Goal: Navigation & Orientation: Find specific page/section

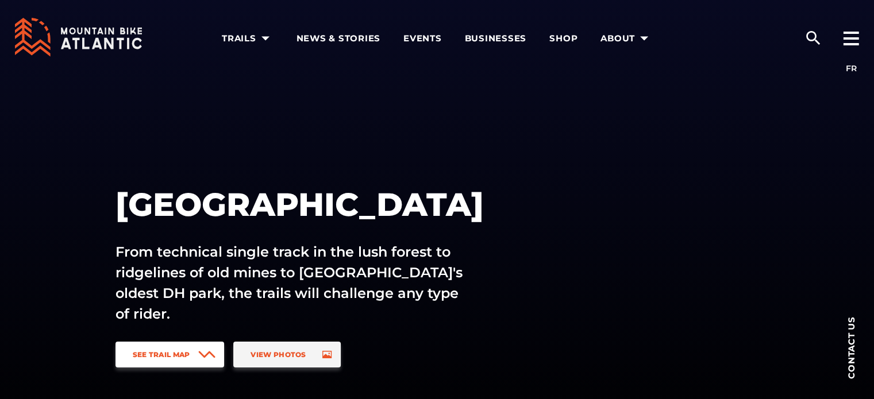
click at [175, 353] on span "See Trail Map" at bounding box center [161, 354] width 57 height 9
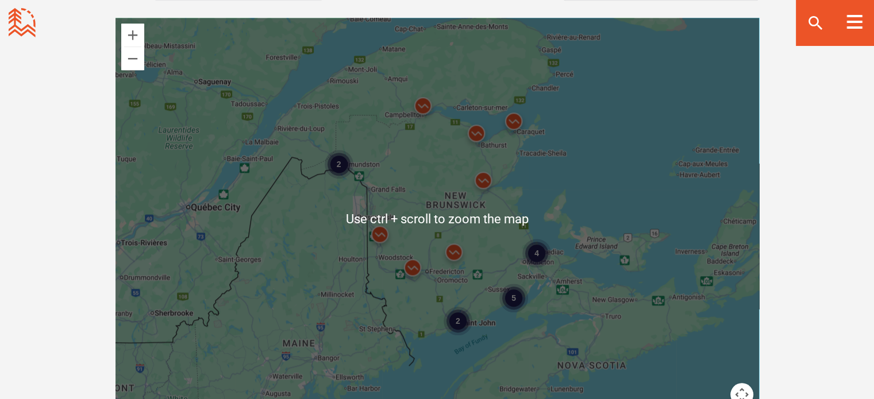
scroll to position [1023, 0]
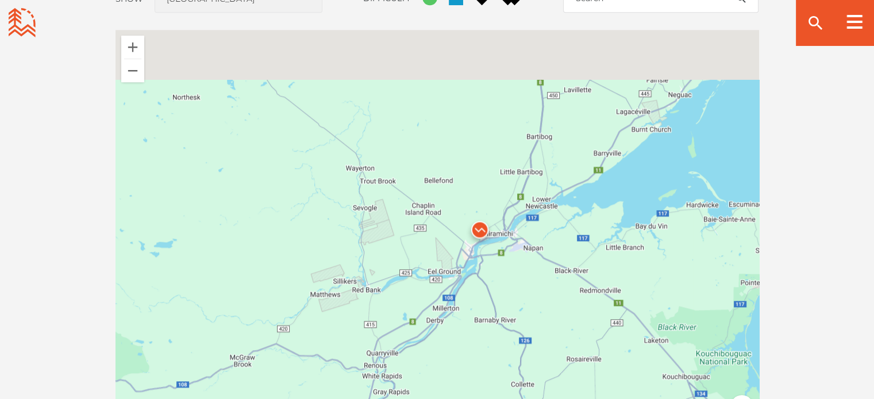
drag, startPoint x: 519, startPoint y: 179, endPoint x: 506, endPoint y: 282, distance: 104.2
click at [512, 237] on div at bounding box center [436, 231] width 643 height 402
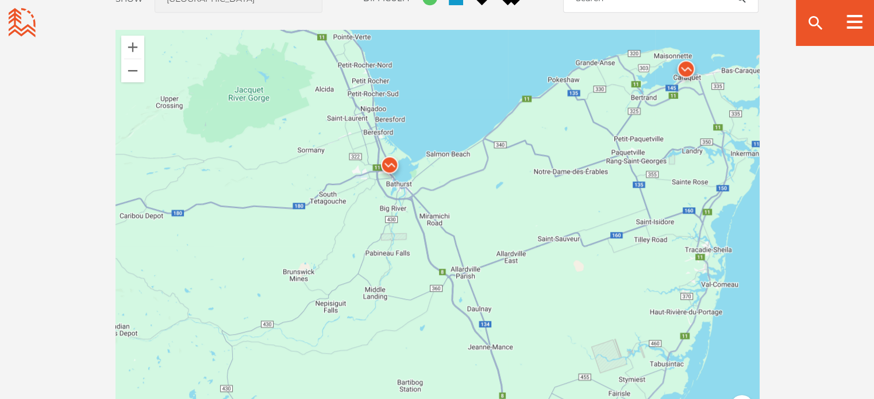
drag, startPoint x: 528, startPoint y: 216, endPoint x: 516, endPoint y: 343, distance: 127.6
click at [516, 343] on div at bounding box center [436, 231] width 643 height 402
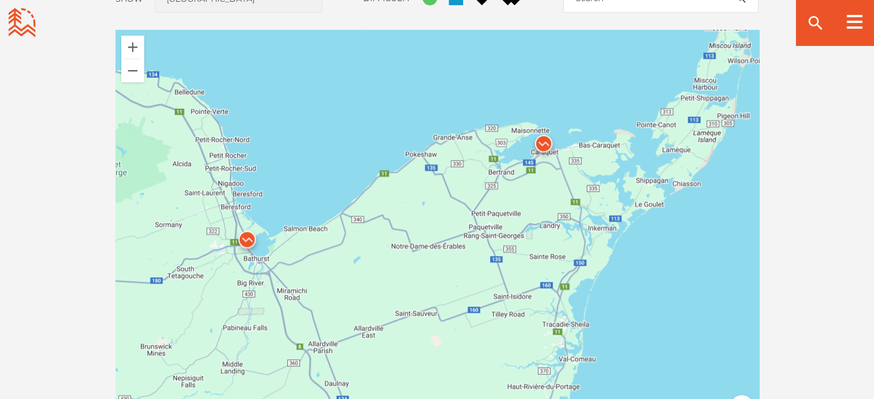
drag, startPoint x: 644, startPoint y: 219, endPoint x: 504, endPoint y: 272, distance: 149.8
click at [504, 272] on div at bounding box center [436, 231] width 643 height 402
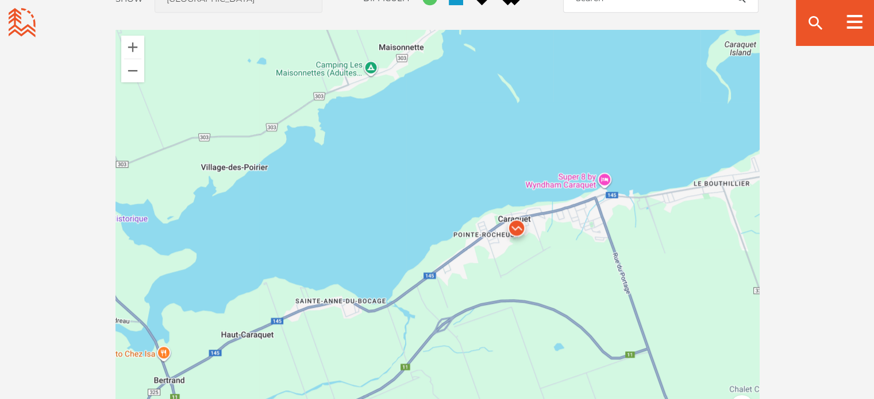
click at [516, 227] on img at bounding box center [516, 231] width 34 height 34
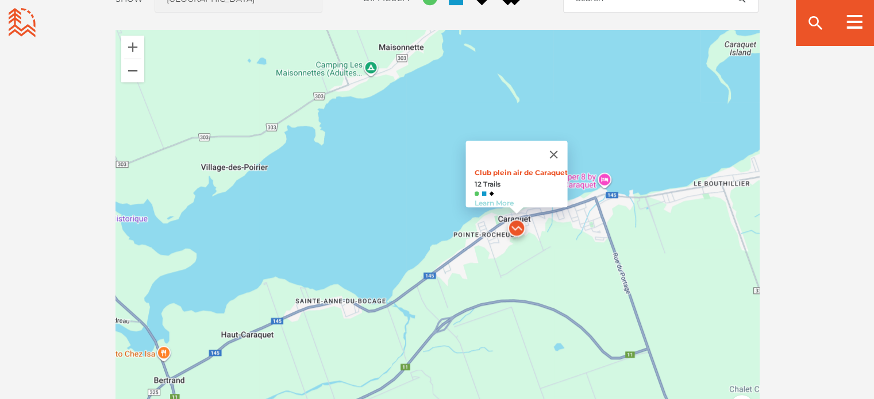
click at [480, 199] on link "Learn More" at bounding box center [493, 203] width 39 height 9
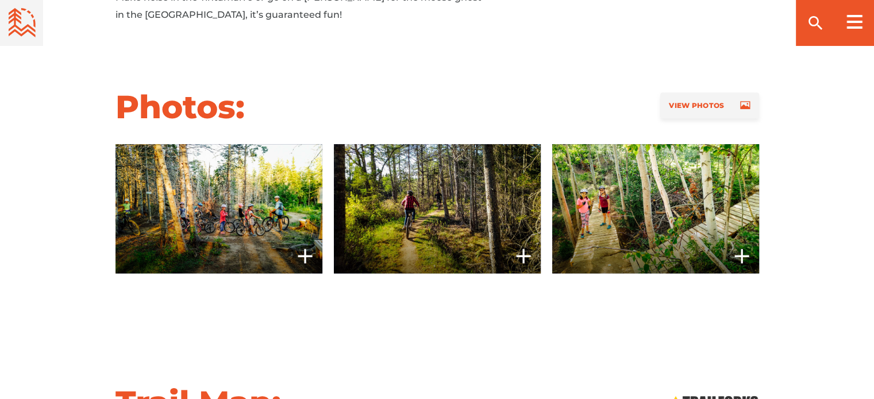
scroll to position [862, 0]
